Goal: Task Accomplishment & Management: Complete application form

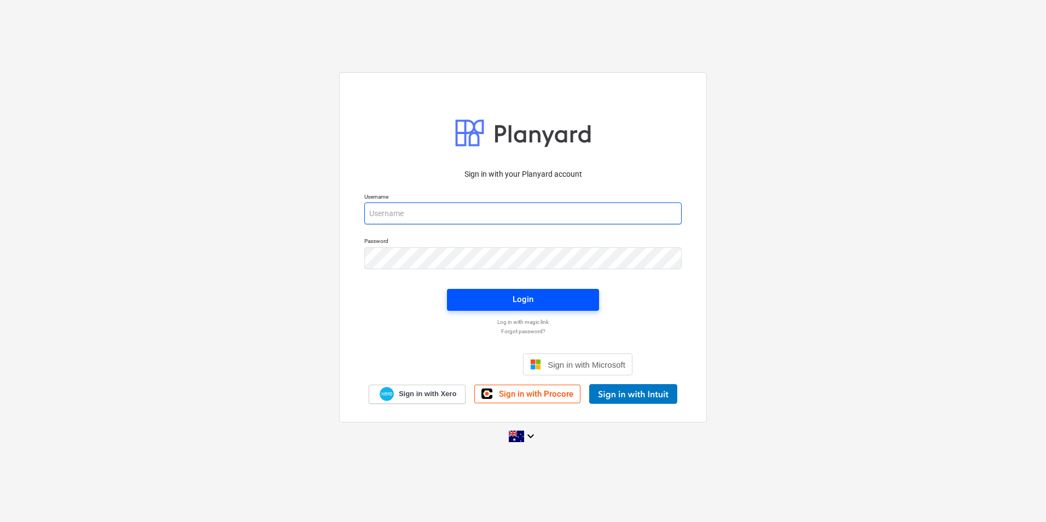
type input "[EMAIL_ADDRESS][DOMAIN_NAME]"
click at [521, 297] on div "Login" at bounding box center [522, 299] width 21 height 14
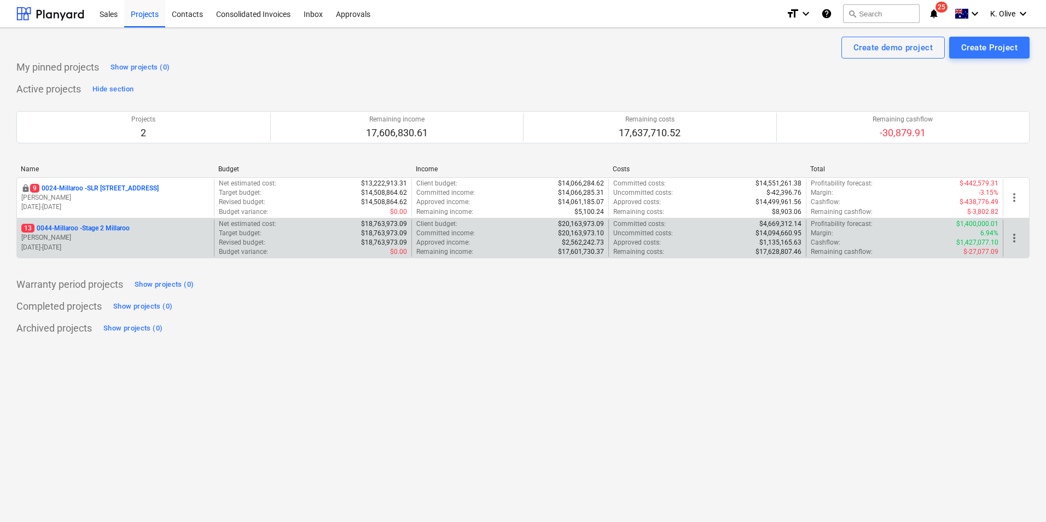
click at [73, 229] on p "13 0044-Millaroo - Stage 2 Millaroo" at bounding box center [75, 228] width 108 height 9
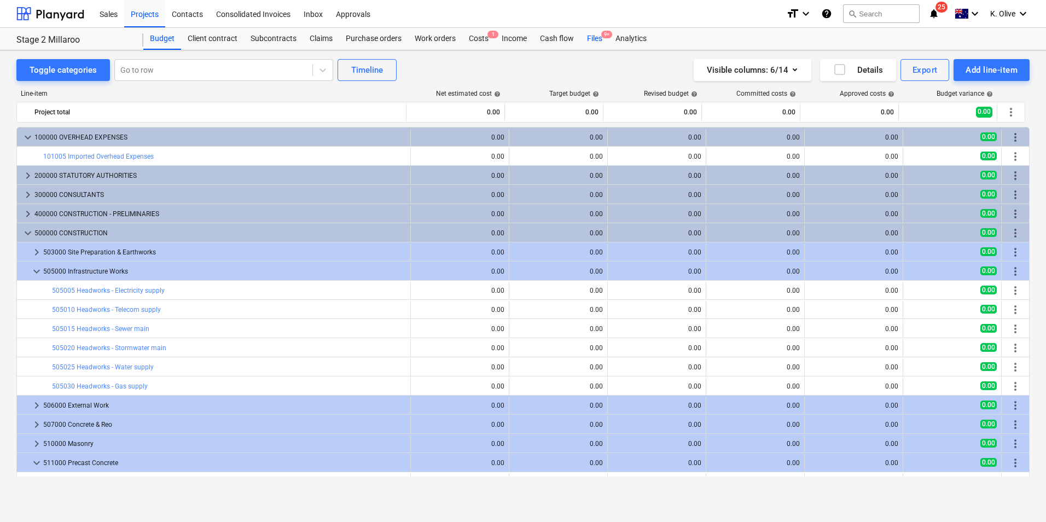
click at [598, 41] on div "Files 9+" at bounding box center [594, 39] width 28 height 22
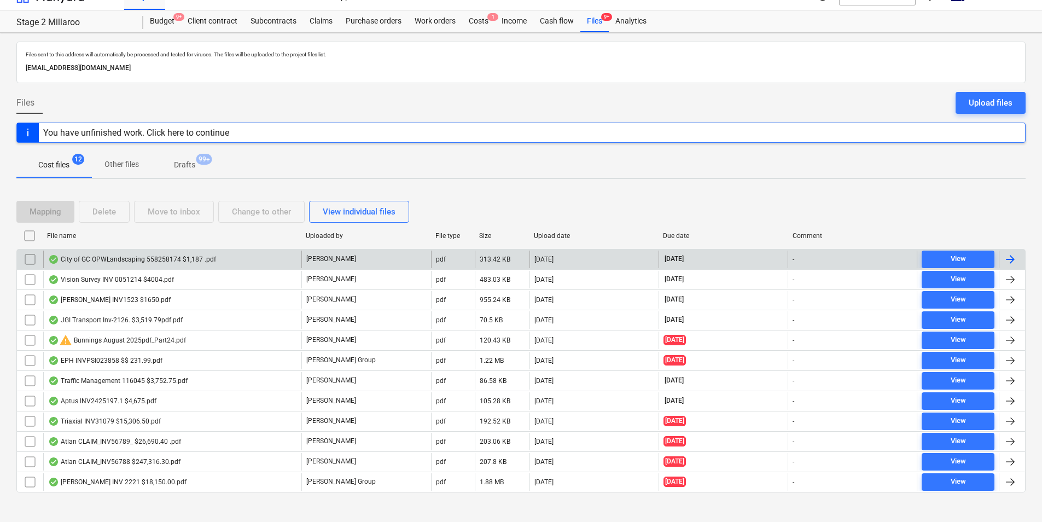
scroll to position [27, 0]
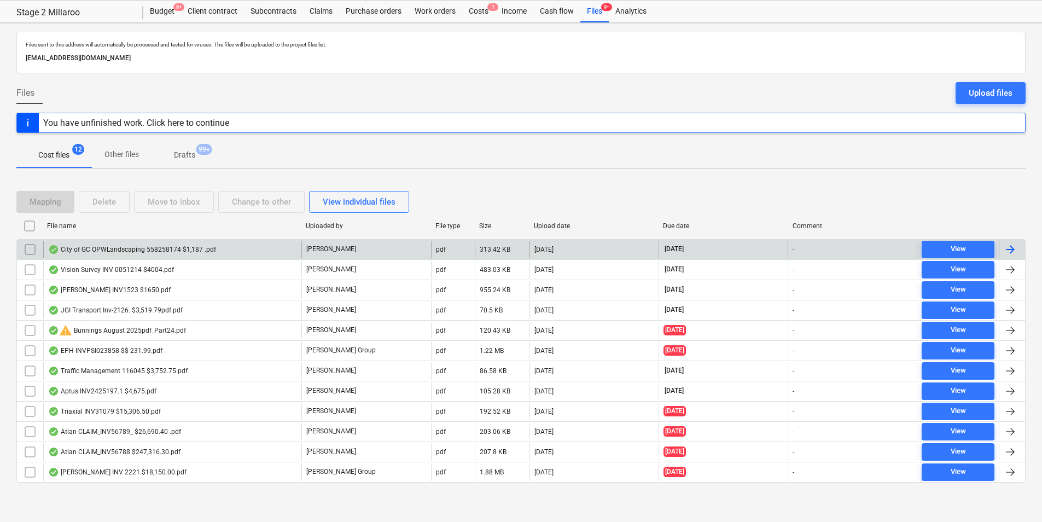
click at [129, 250] on div "City of GC OPWLandscaping 558258174 $1,187 .pdf" at bounding box center [132, 249] width 168 height 9
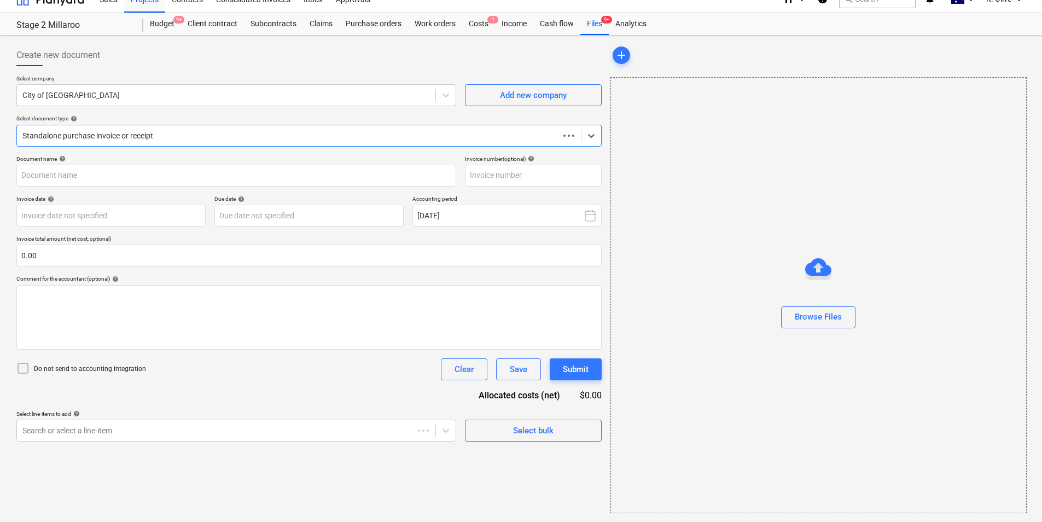
scroll to position [15, 0]
type input "558258174"
type input "[DATE]"
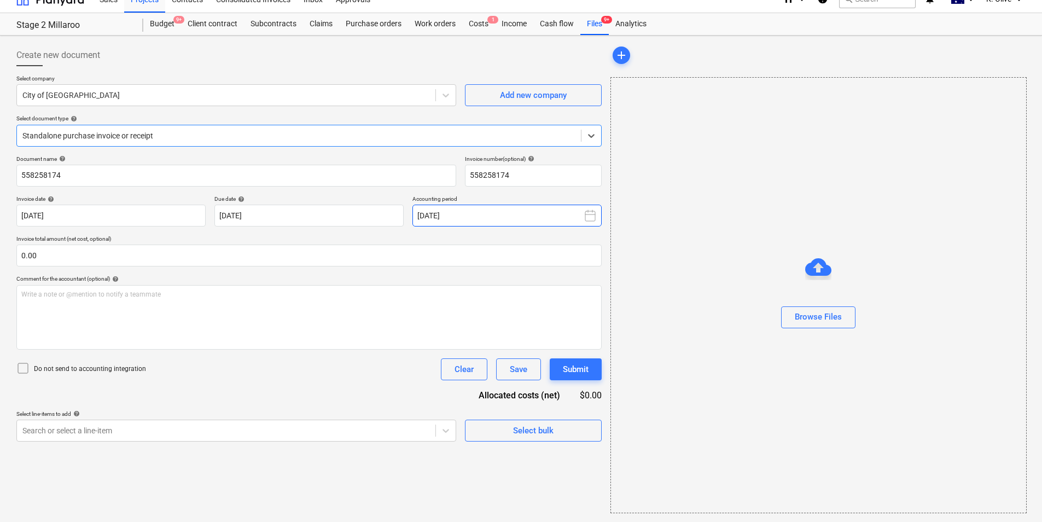
scroll to position [0, 0]
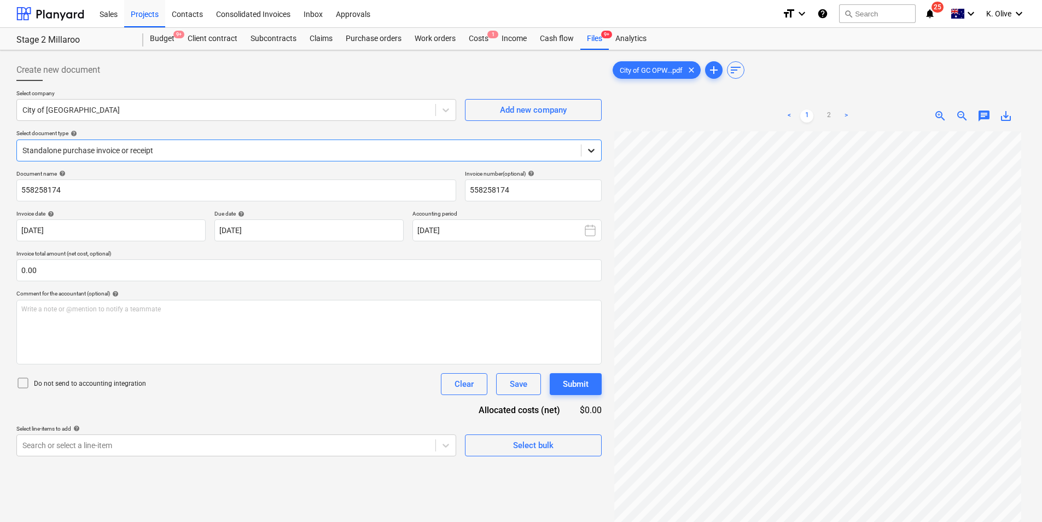
click at [591, 149] on icon at bounding box center [591, 150] width 11 height 11
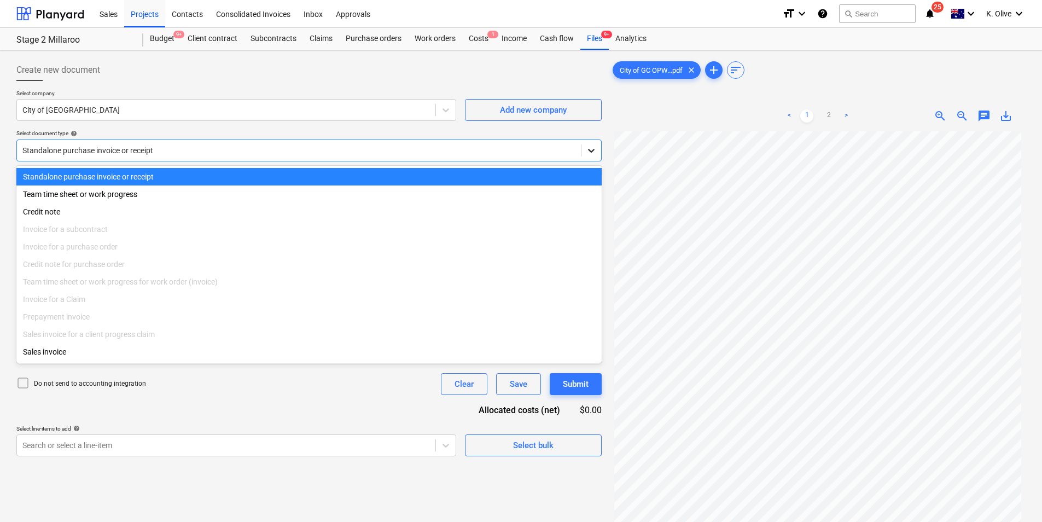
click at [591, 149] on icon at bounding box center [591, 150] width 11 height 11
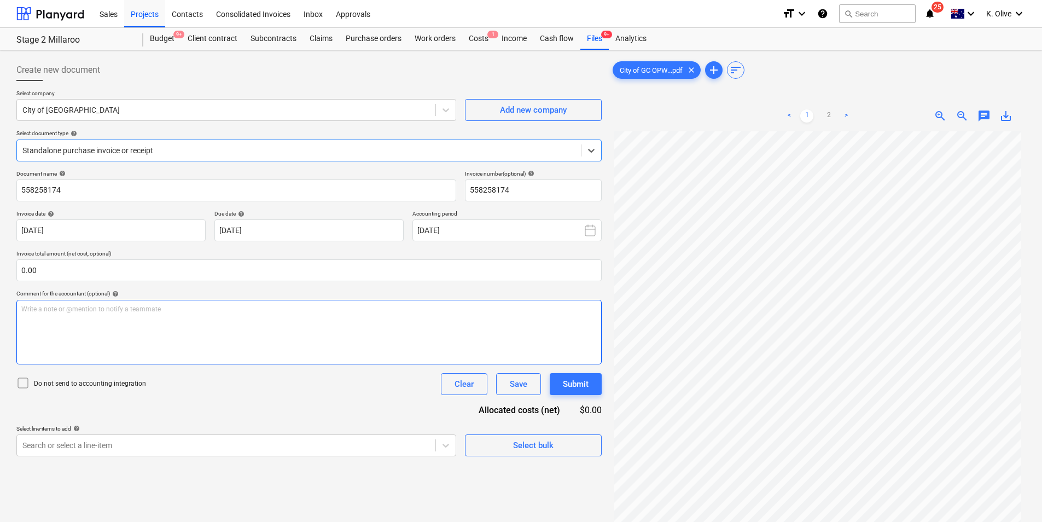
click at [417, 357] on div "Write a note or @mention to notify a teammate [PERSON_NAME]" at bounding box center [308, 332] width 585 height 65
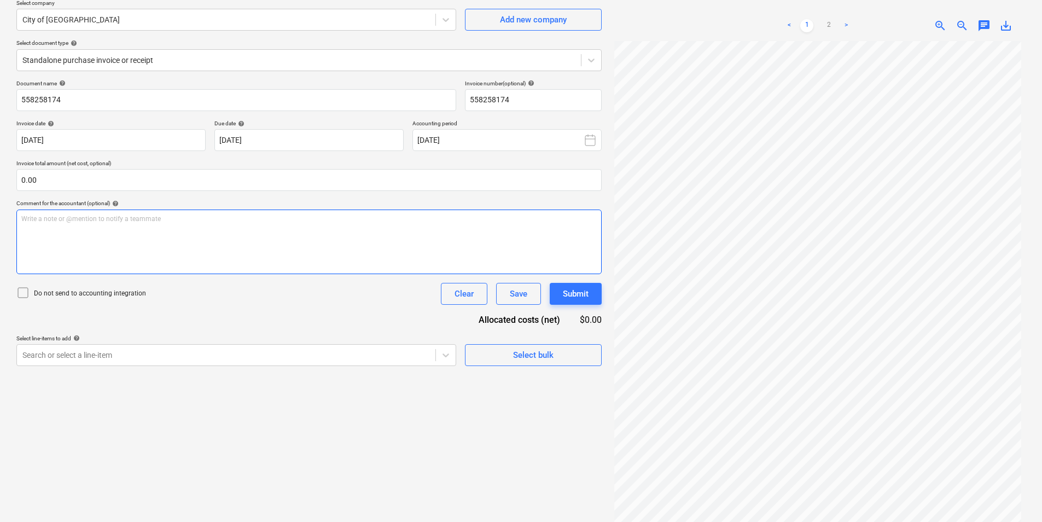
scroll to position [109, 0]
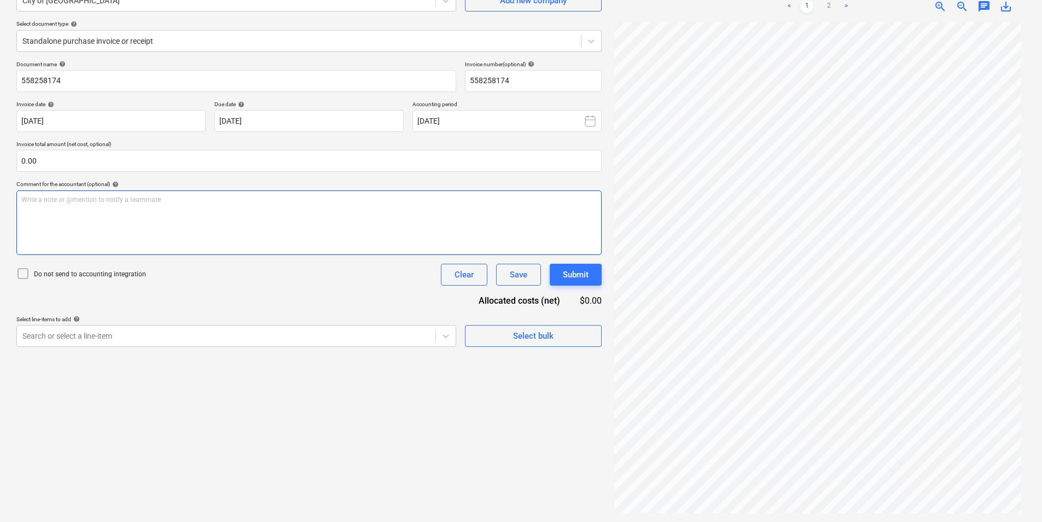
click at [211, 212] on div "Write a note or @mention to notify a teammate [PERSON_NAME]" at bounding box center [308, 222] width 585 height 65
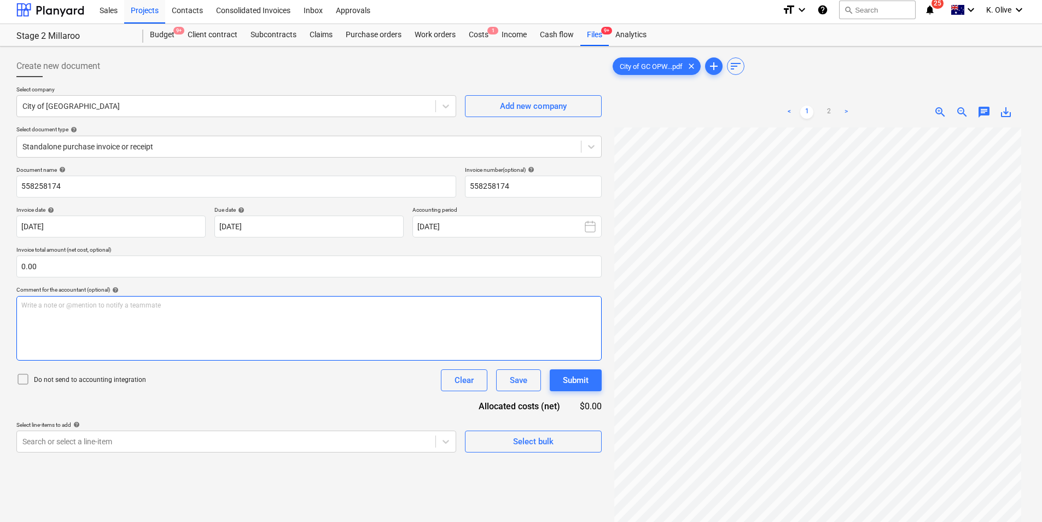
scroll to position [0, 0]
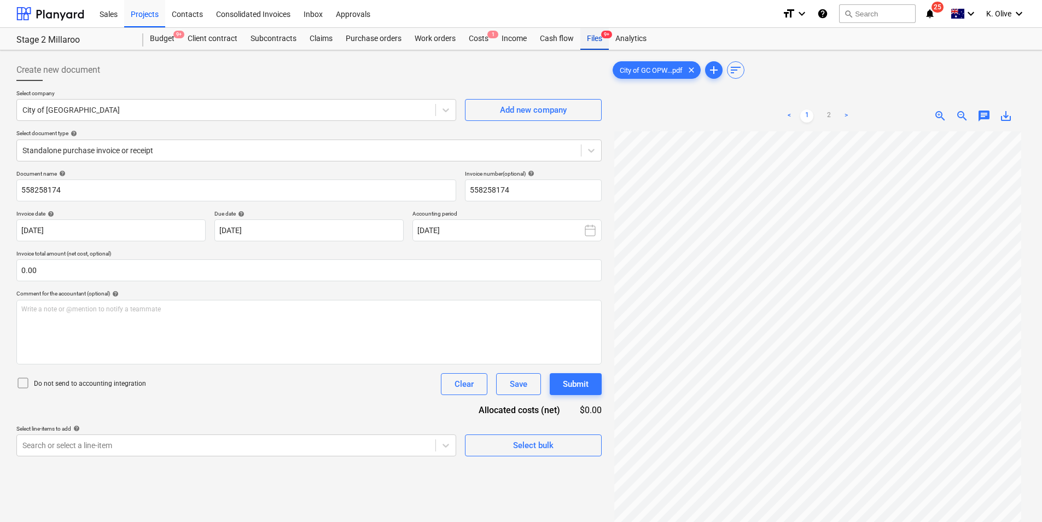
click at [587, 42] on div "Files 9+" at bounding box center [594, 39] width 28 height 22
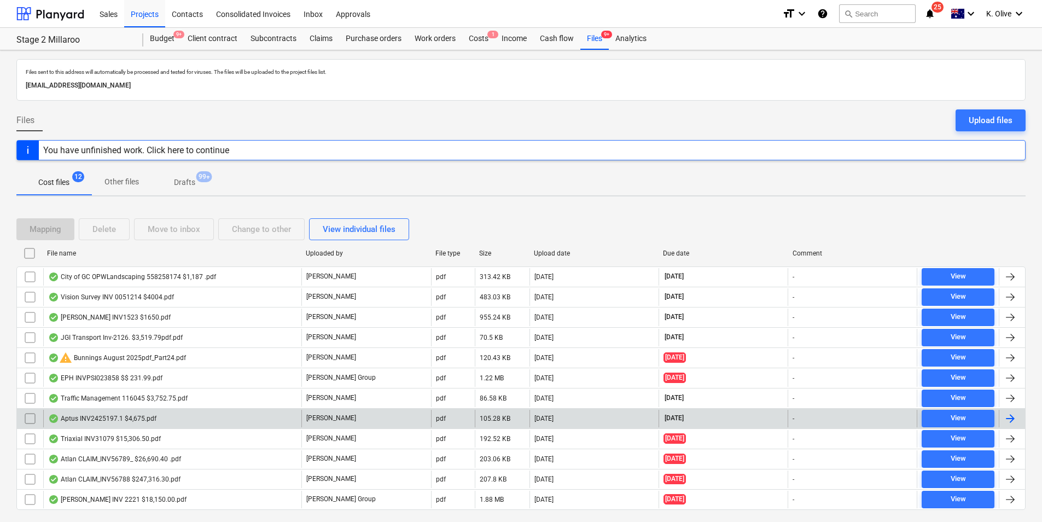
click at [164, 416] on div "Aptus INV2425197.1 $4,675.pdf" at bounding box center [172, 419] width 258 height 18
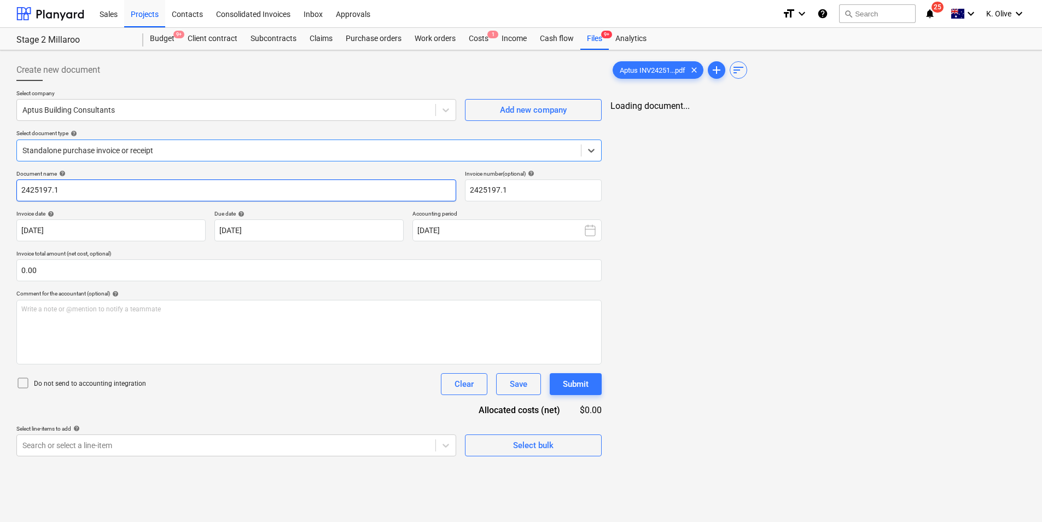
type input "2425197.1"
type input "[DATE]"
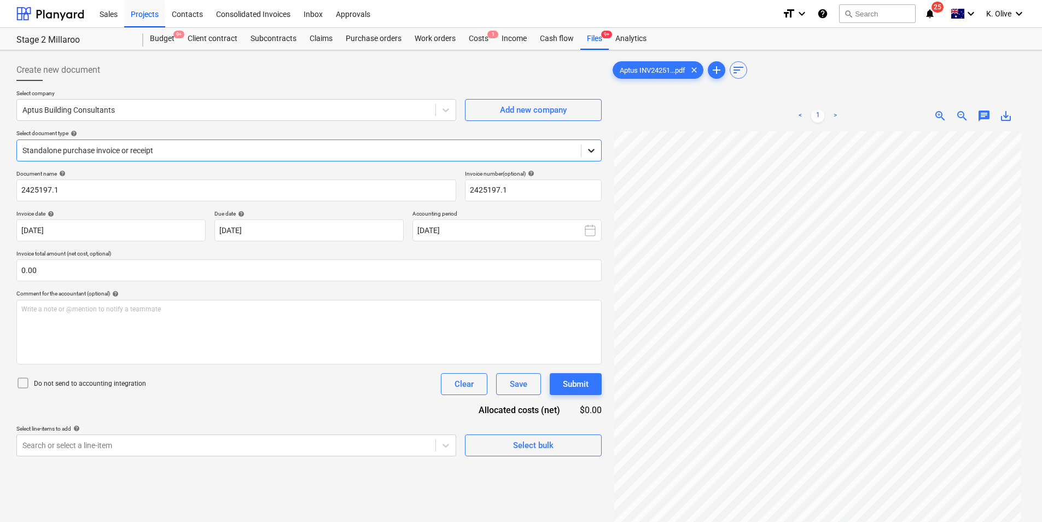
click at [586, 145] on icon at bounding box center [591, 150] width 11 height 11
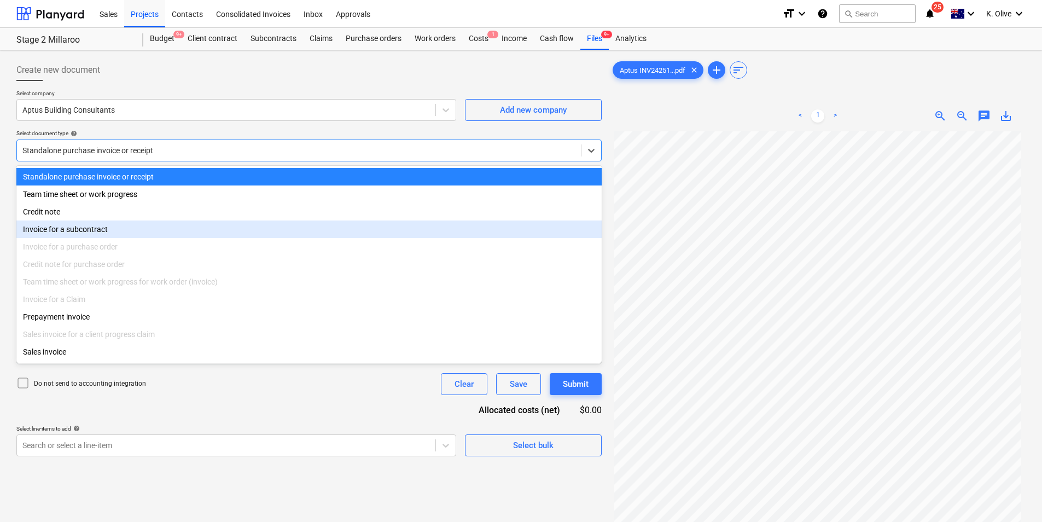
click at [96, 229] on div "Invoice for a subcontract" at bounding box center [308, 229] width 585 height 18
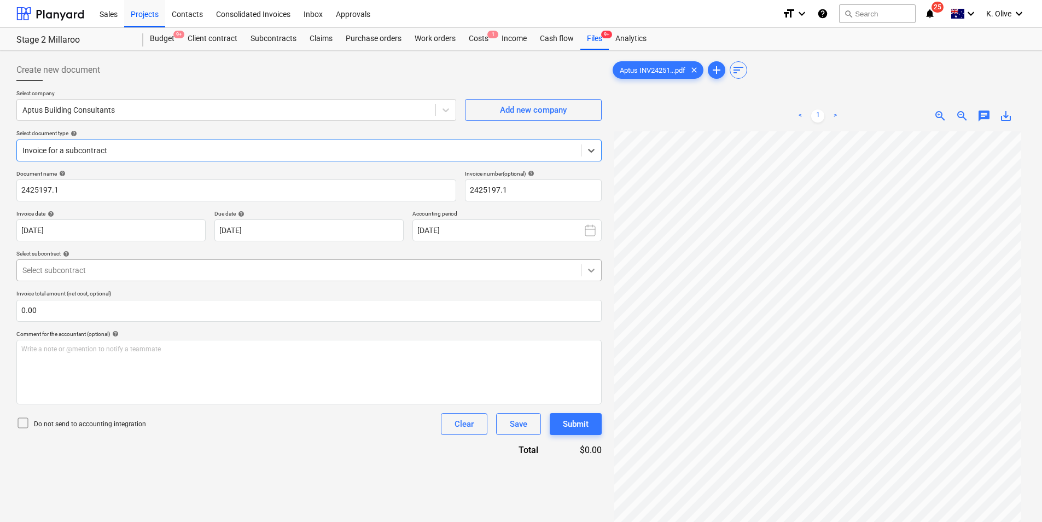
click at [598, 270] on div at bounding box center [591, 270] width 20 height 20
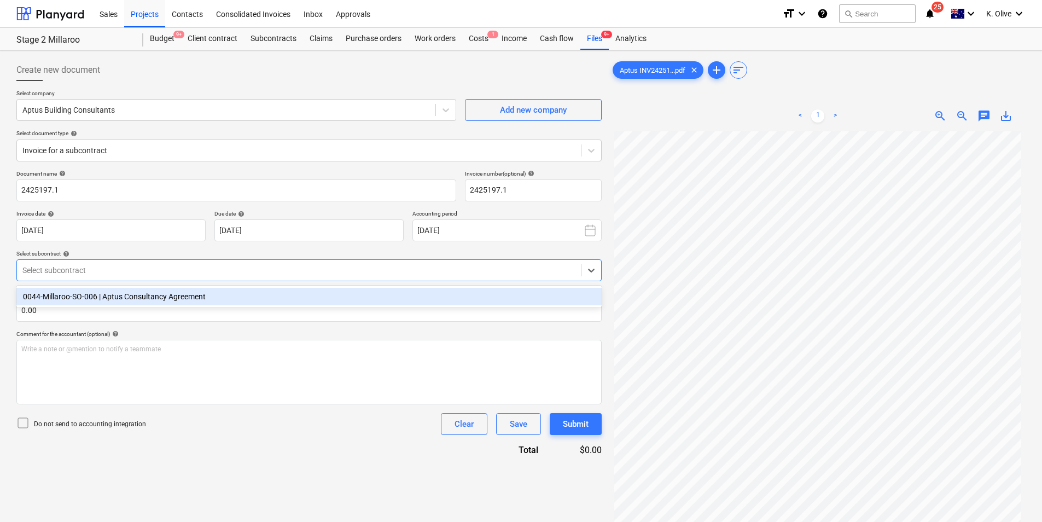
click at [218, 294] on div "0044-Millaroo-SO-006 | Aptus Consultancy Agreement" at bounding box center [308, 297] width 585 height 18
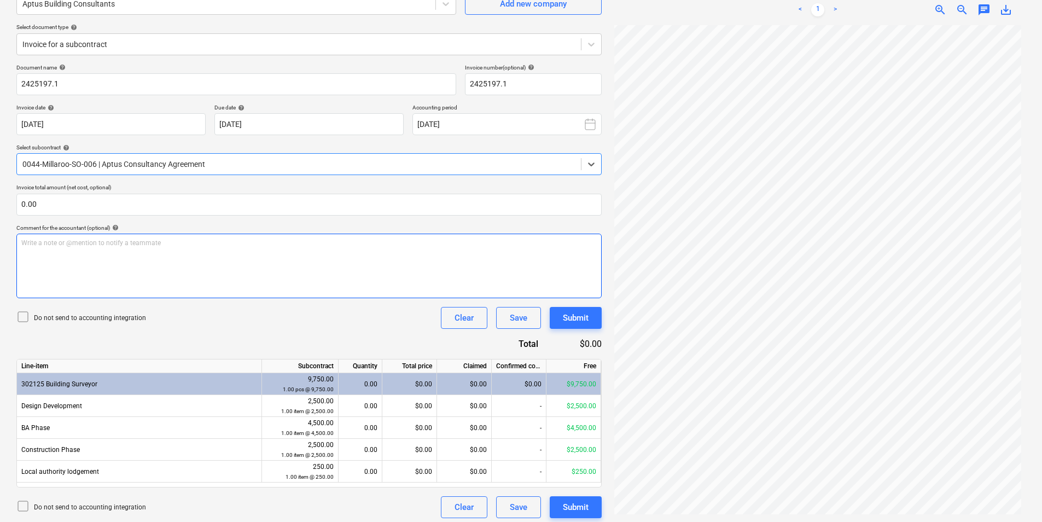
scroll to position [109, 0]
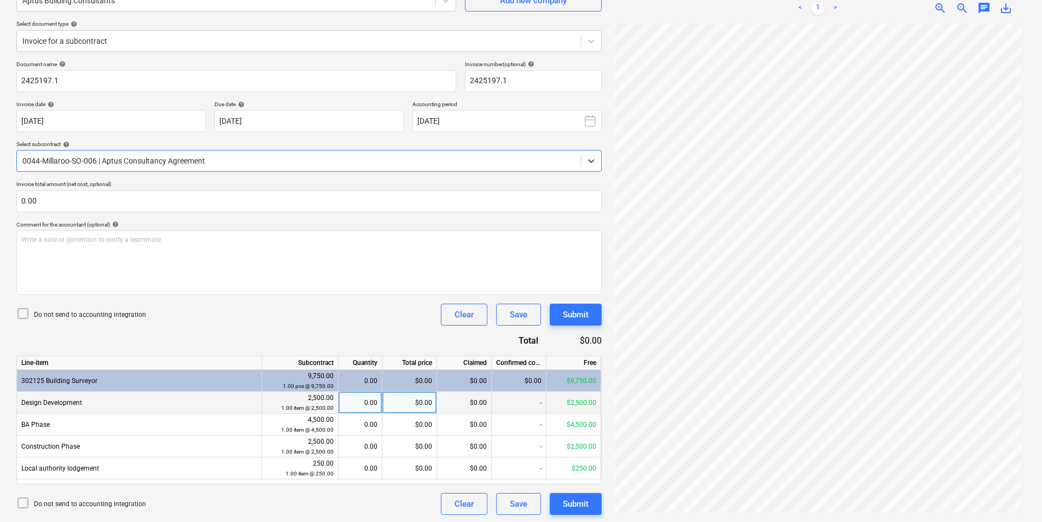
click at [357, 404] on div "0.00" at bounding box center [360, 403] width 34 height 22
type input "1"
click at [401, 426] on div "$0.00" at bounding box center [409, 424] width 55 height 22
type input "5"
type input "1500"
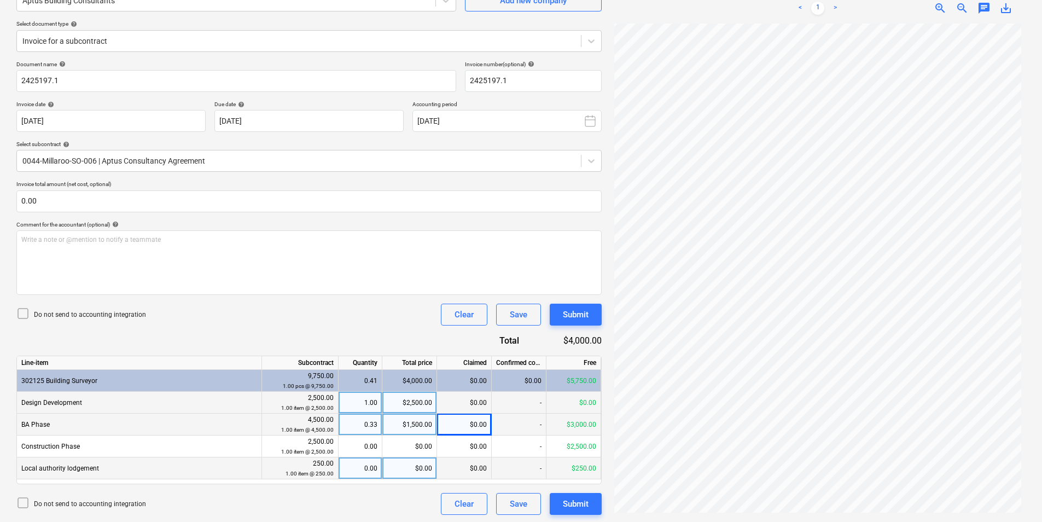
click at [404, 469] on div "$0.00" at bounding box center [409, 468] width 55 height 22
type input "250"
click at [96, 188] on p "Invoice total amount (net cost, optional)" at bounding box center [308, 184] width 585 height 9
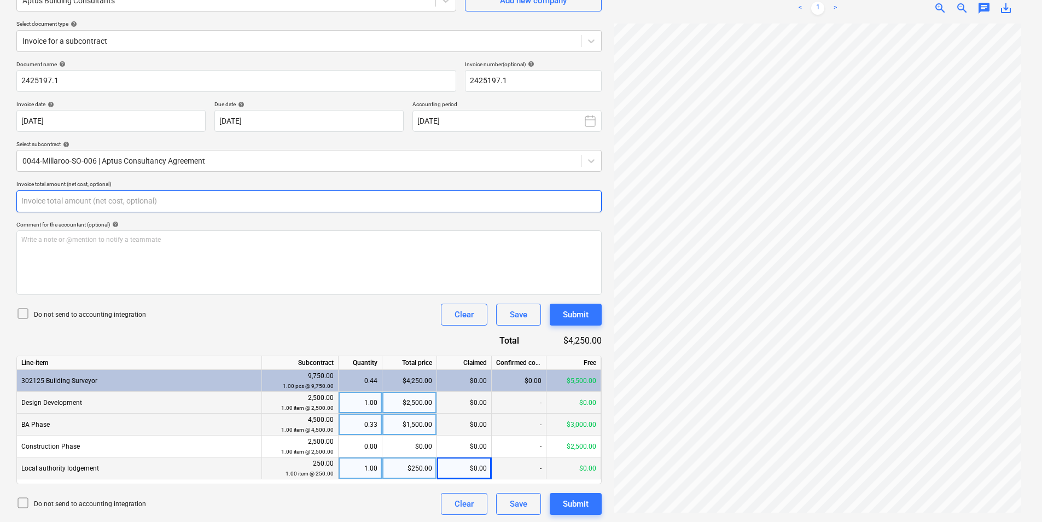
click at [93, 195] on input "text" at bounding box center [308, 201] width 585 height 22
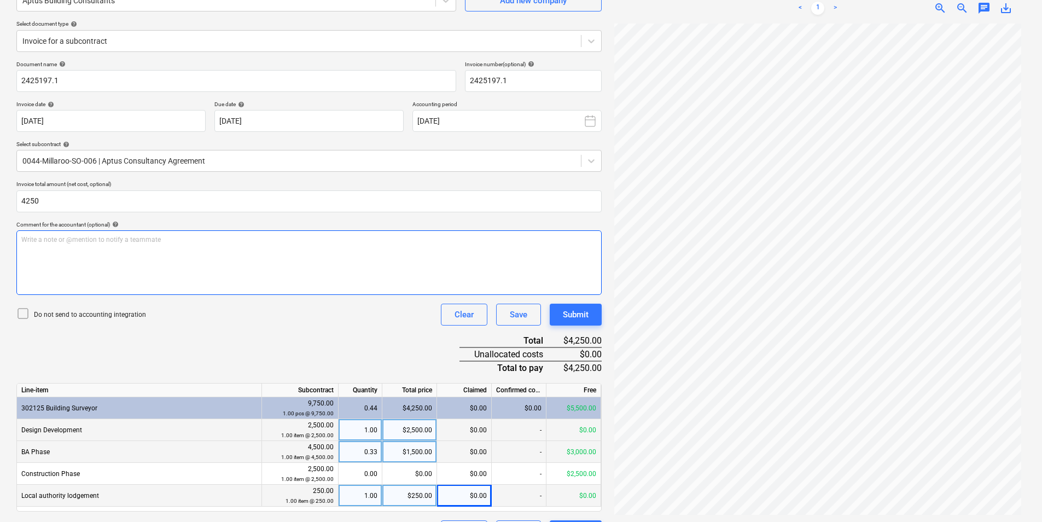
type input "4,250.00"
click at [53, 244] on p "Write a note or @mention to notify a teammate [PERSON_NAME]" at bounding box center [308, 239] width 575 height 9
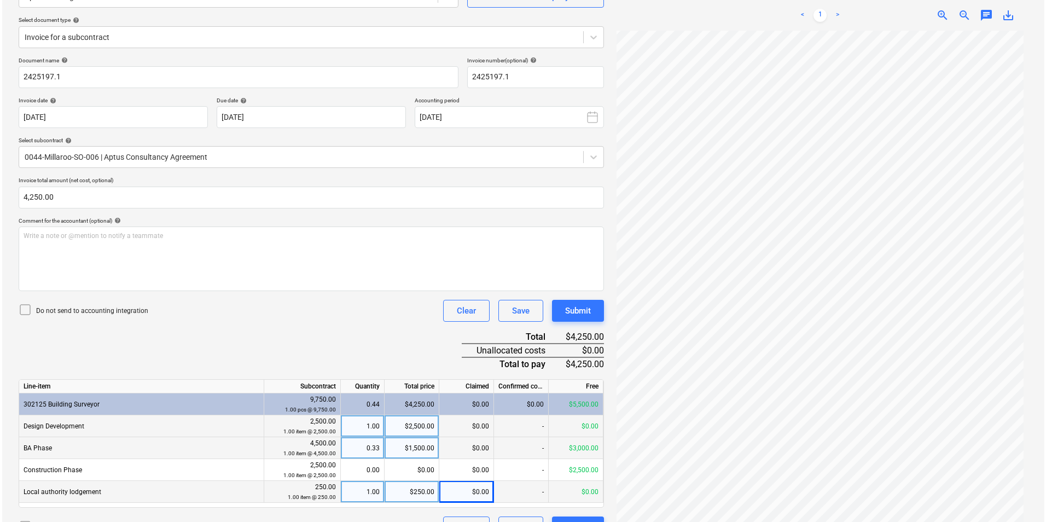
scroll to position [138, 0]
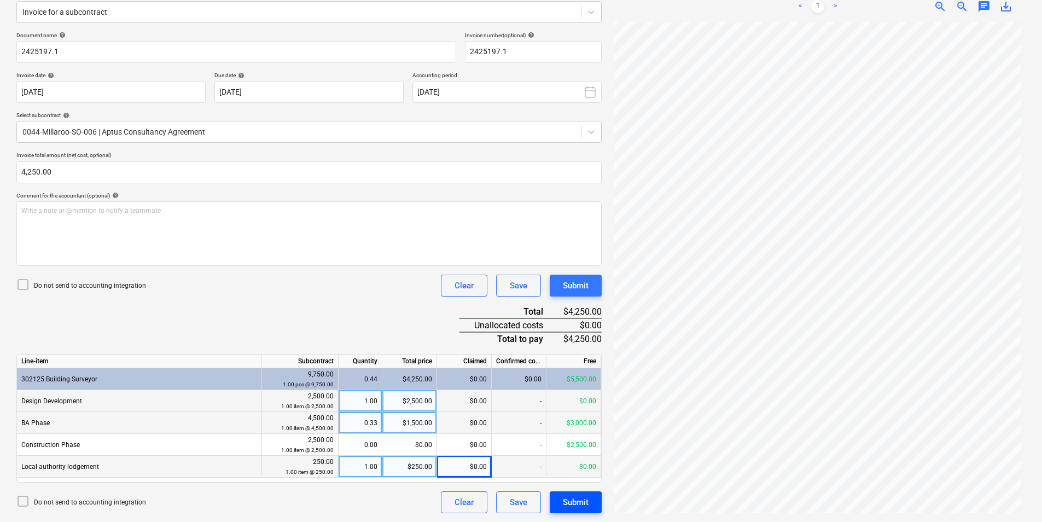
click at [570, 506] on div "Submit" at bounding box center [576, 502] width 26 height 14
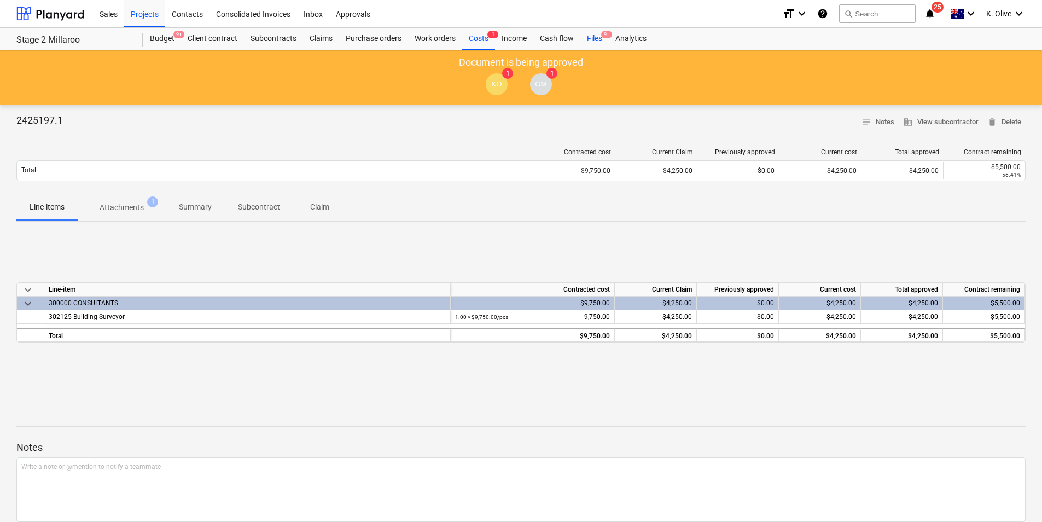
click at [592, 39] on div "Files 9+" at bounding box center [594, 39] width 28 height 22
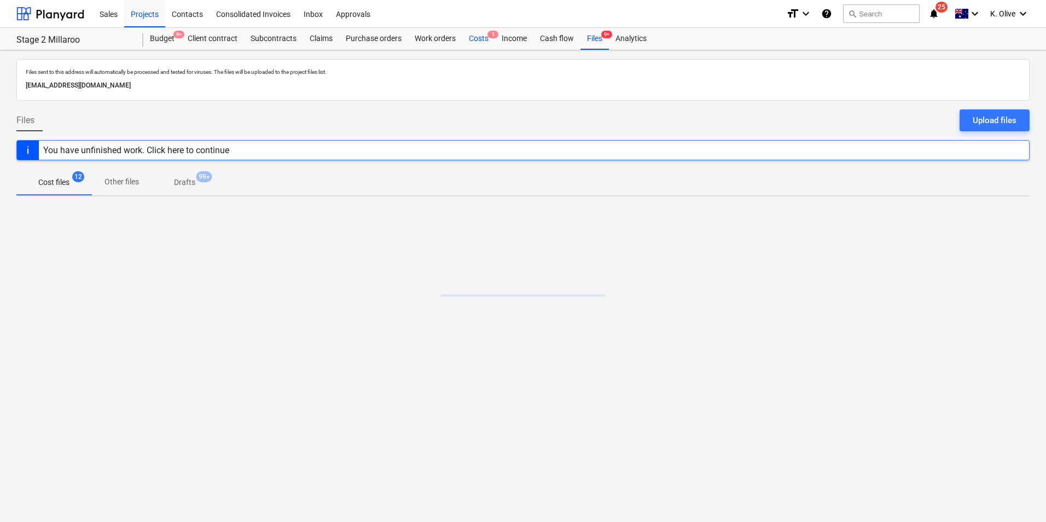
click at [483, 39] on div "Costs 1" at bounding box center [478, 39] width 33 height 22
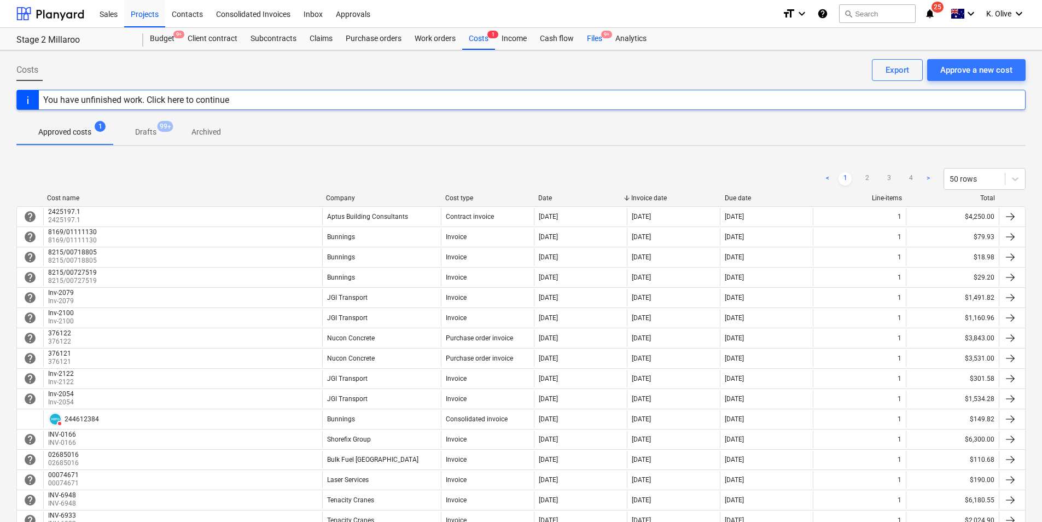
click at [597, 41] on div "Files 9+" at bounding box center [594, 39] width 28 height 22
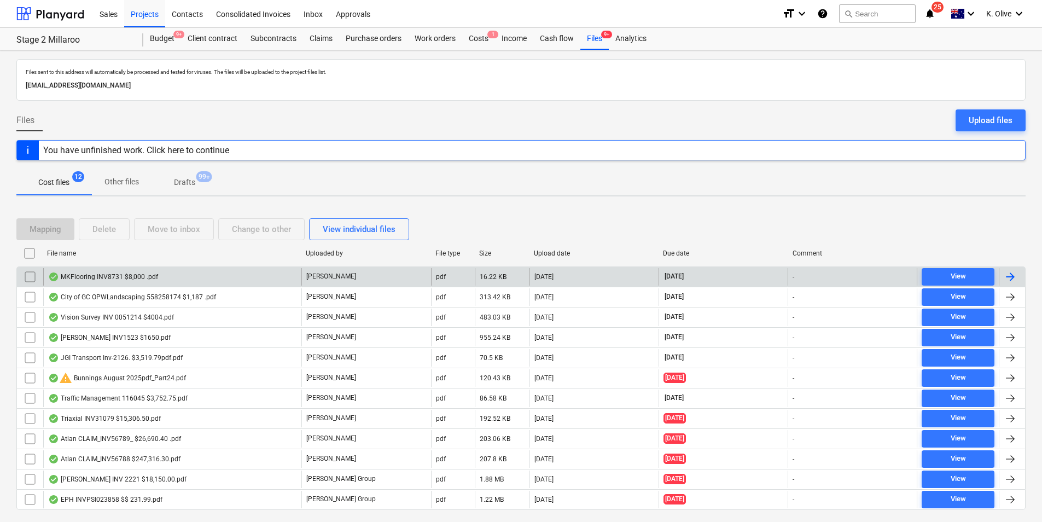
click at [98, 274] on div "MKFlooring INV8731 $8,000 .pdf" at bounding box center [103, 276] width 110 height 9
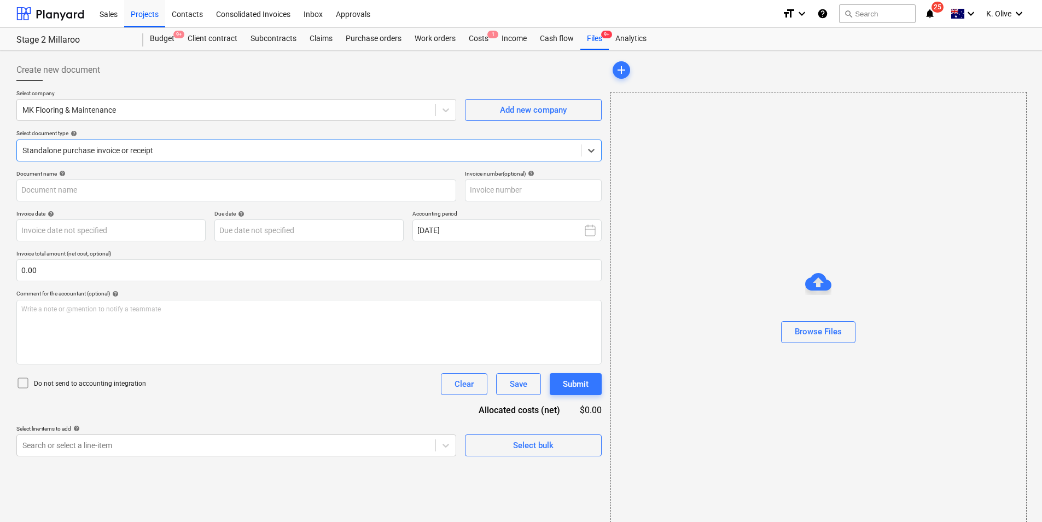
type input "8731"
type input "[DATE]"
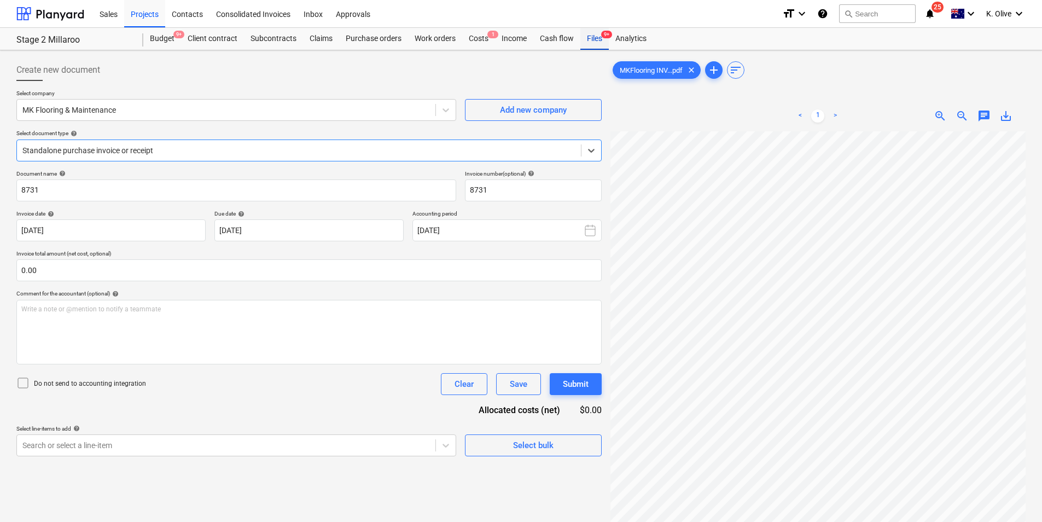
click at [605, 47] on div "Files 9+" at bounding box center [594, 39] width 28 height 22
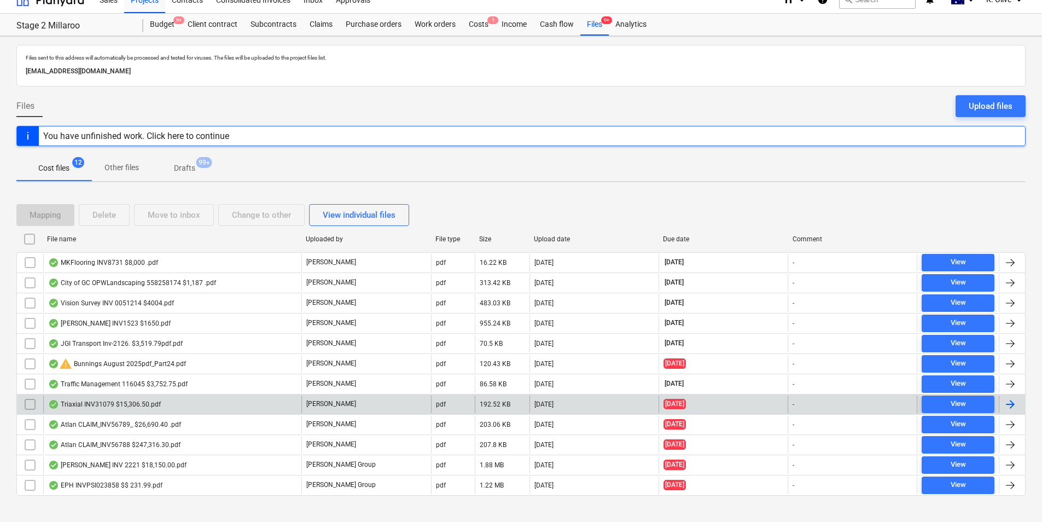
scroll to position [27, 0]
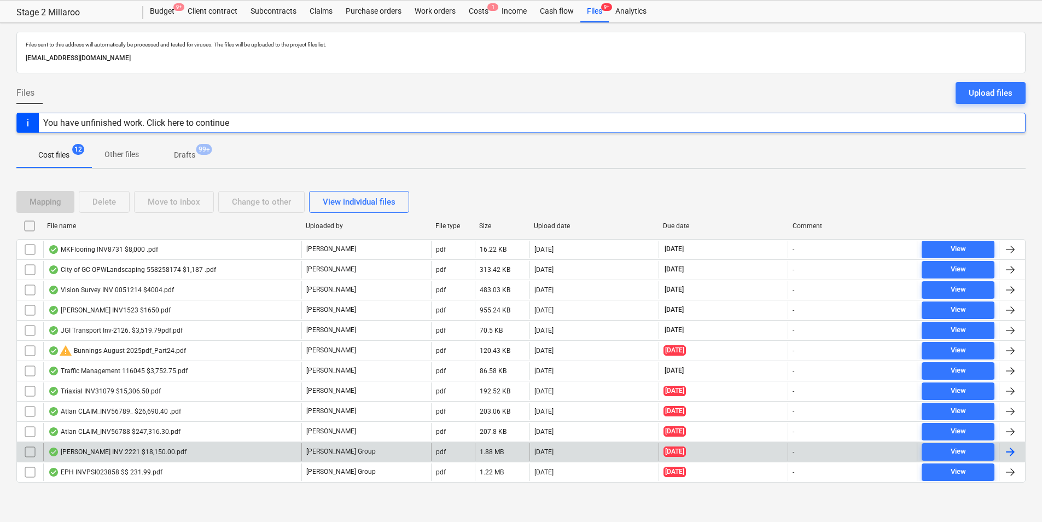
click at [1011, 451] on div at bounding box center [1010, 451] width 13 height 13
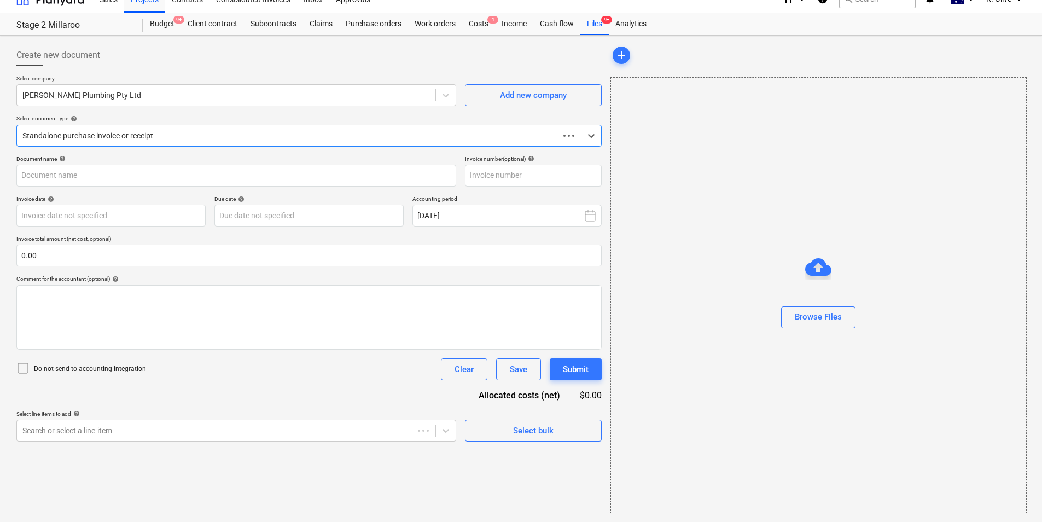
scroll to position [15, 0]
type input "2221"
type input "[DATE]"
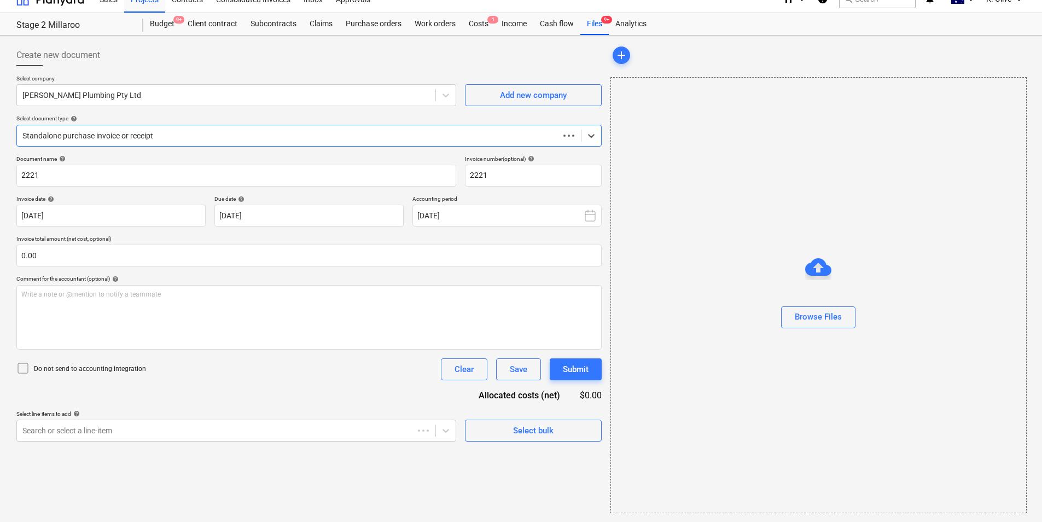
scroll to position [0, 0]
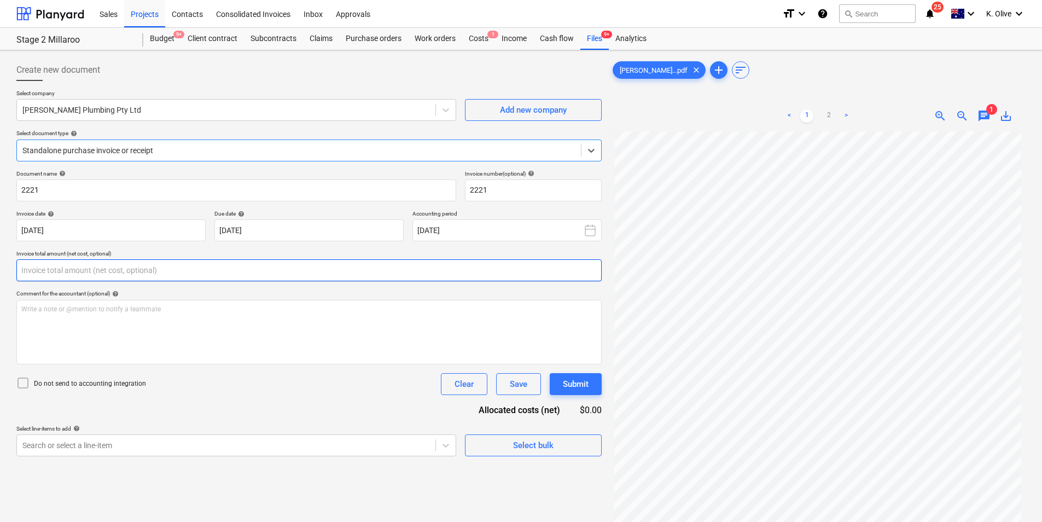
click at [377, 268] on input "text" at bounding box center [308, 270] width 585 height 22
click at [179, 265] on input "text" at bounding box center [308, 270] width 585 height 22
type input "0.00"
click at [980, 117] on span "chat" at bounding box center [983, 115] width 13 height 13
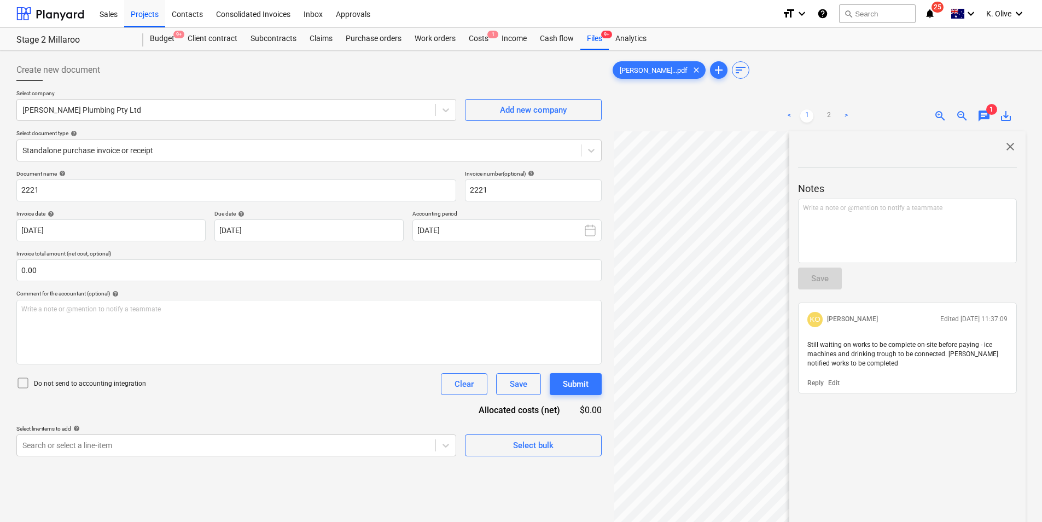
click at [1006, 149] on span "close" at bounding box center [1010, 146] width 13 height 13
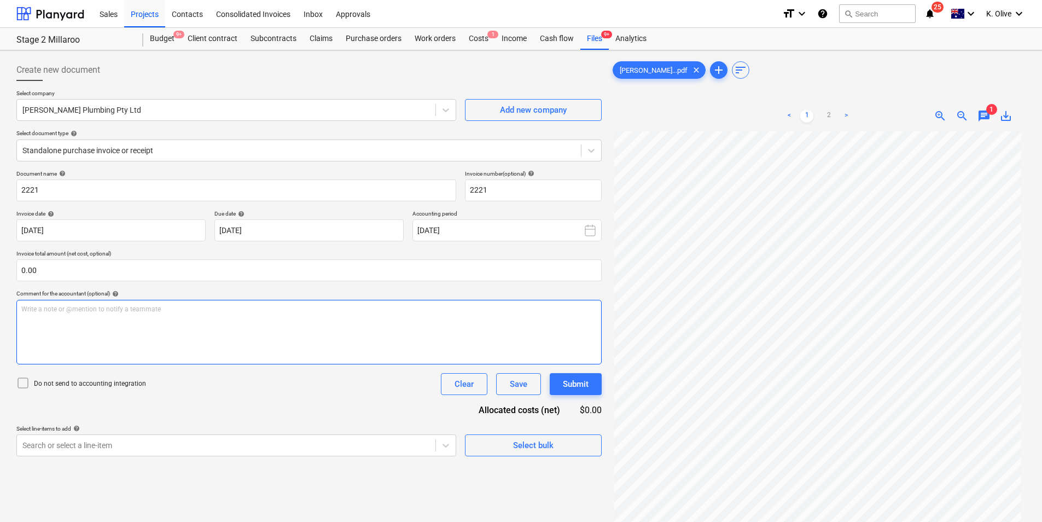
click at [382, 324] on div "Write a note or @mention to notify a teammate [PERSON_NAME]" at bounding box center [308, 332] width 585 height 65
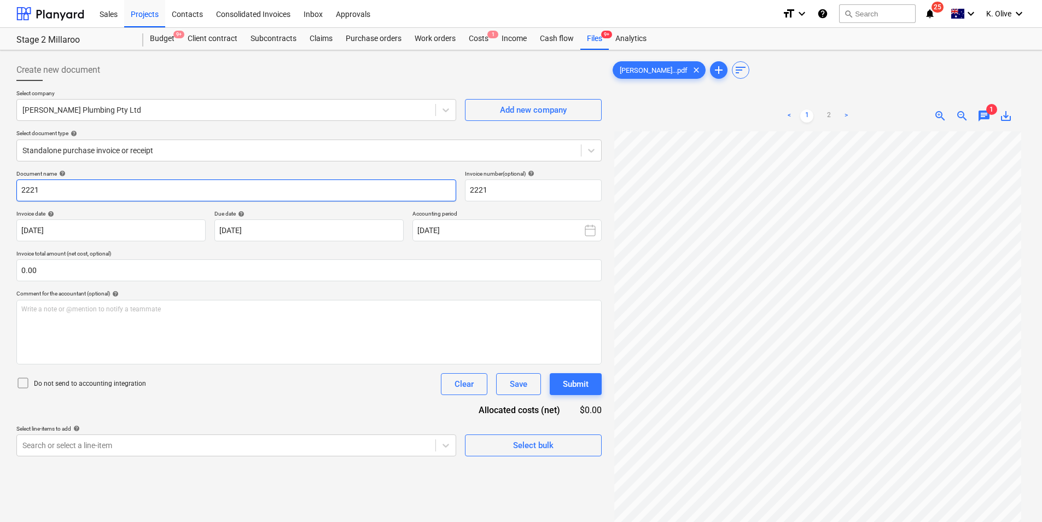
click at [68, 195] on input "2221" at bounding box center [236, 190] width 440 height 22
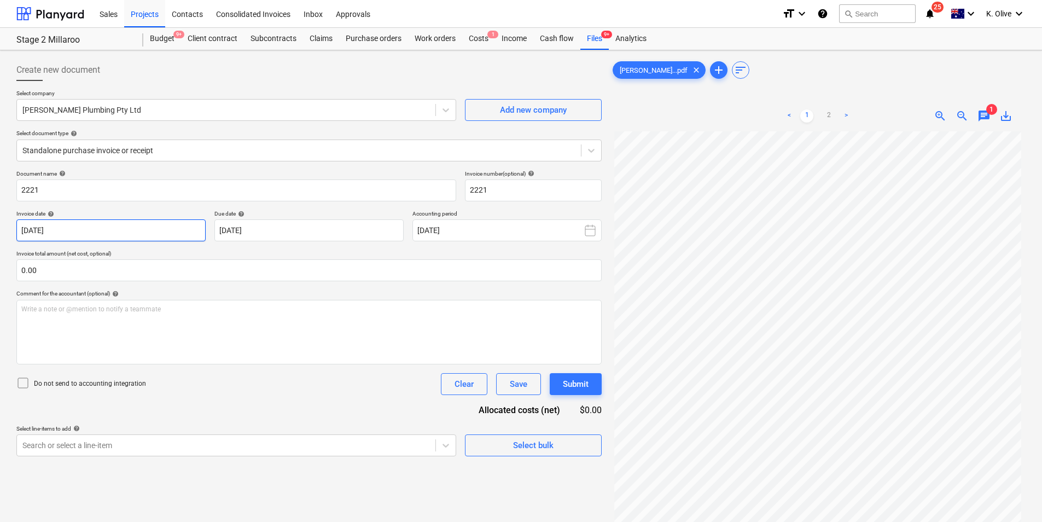
click at [112, 237] on body "Sales Projects Contacts Consolidated Invoices Inbox Approvals format_size keybo…" at bounding box center [521, 261] width 1042 height 522
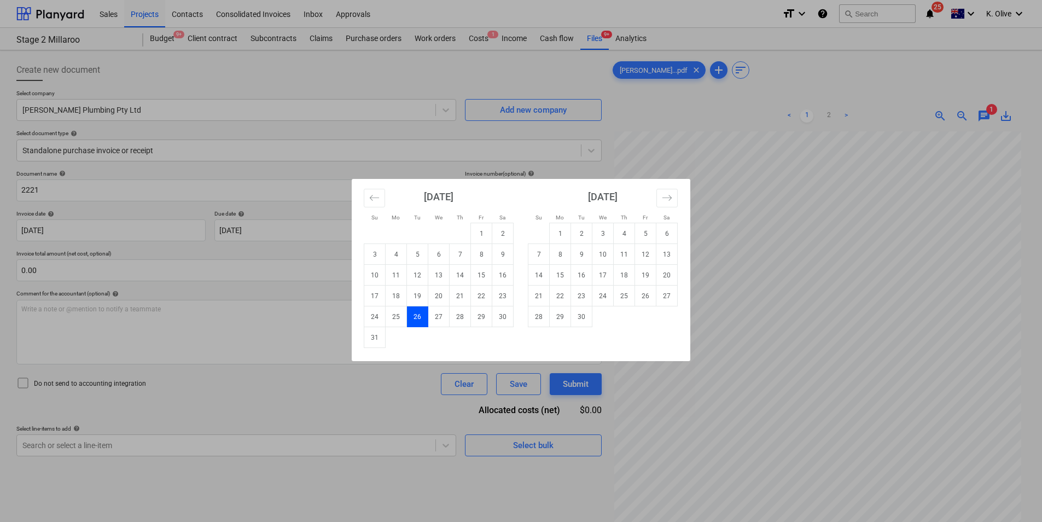
click at [259, 406] on div "Su Mo Tu We Th Fr Sa Su Mo Tu We Th Fr Sa [DATE] 1 2 3 4 5 6 7 8 9 10 11 12 13 …" at bounding box center [521, 261] width 1042 height 522
